Goal: Task Accomplishment & Management: Complete application form

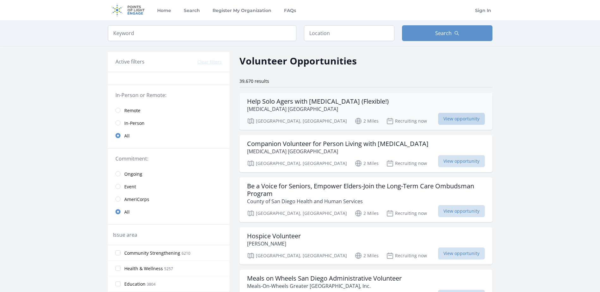
click at [456, 116] on span "View opportunity" at bounding box center [461, 119] width 47 height 12
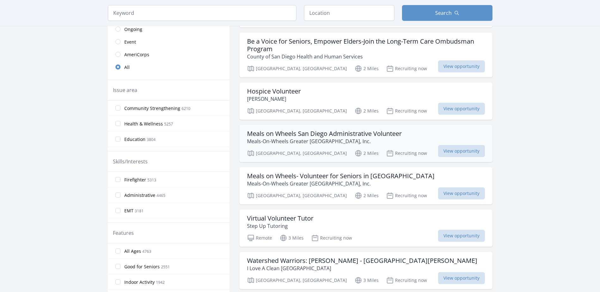
scroll to position [158, 0]
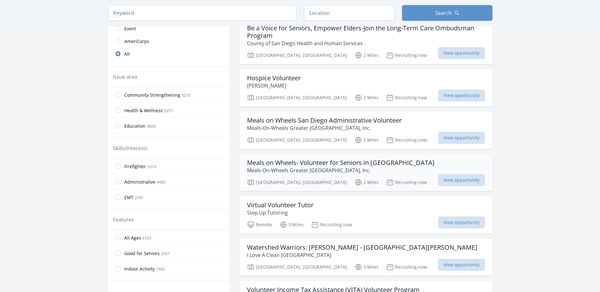
click at [313, 162] on h3 "Meals on Wheels- Volunteer for Seniors in Kearny Mesa" at bounding box center [341, 163] width 188 height 8
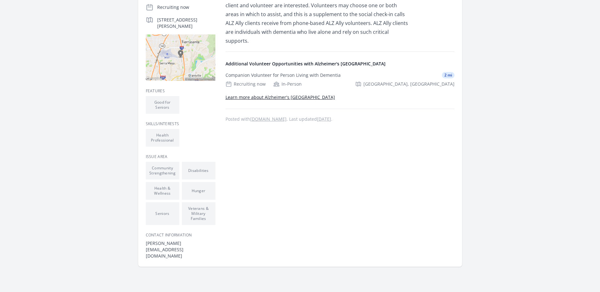
scroll to position [158, 0]
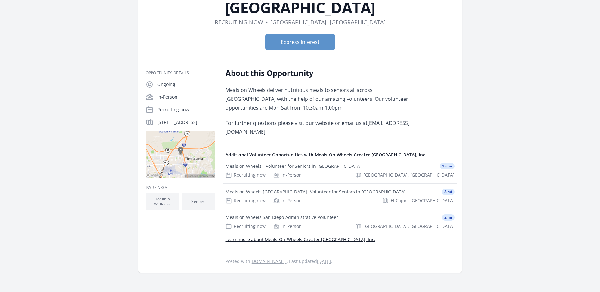
scroll to position [95, 0]
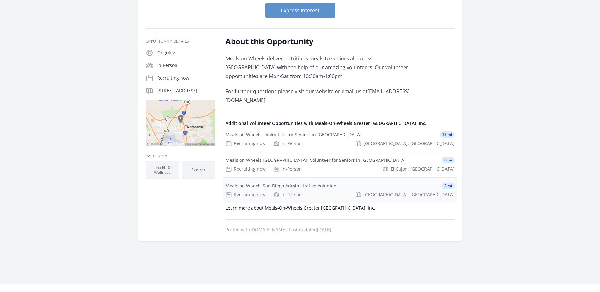
click at [268, 187] on div "Meals on Wheels San Diego Administrative Volunteer" at bounding box center [281, 186] width 113 height 6
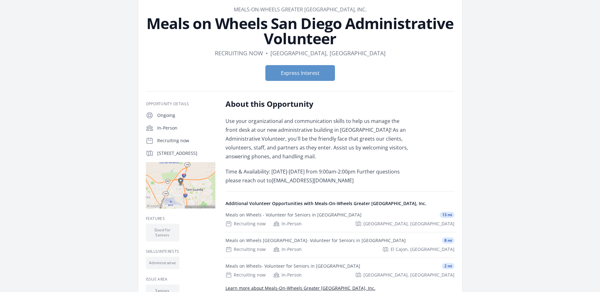
scroll to position [32, 0]
